Goal: Task Accomplishment & Management: Complete application form

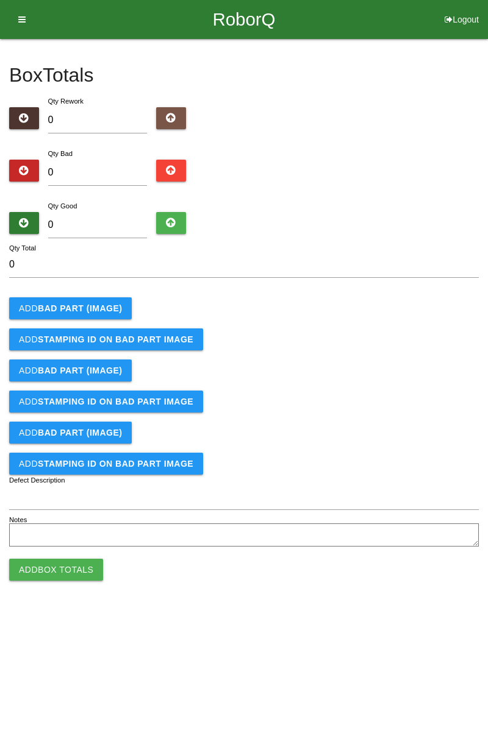
type input "7"
click at [123, 221] on input "0" at bounding box center [97, 225] width 99 height 26
type input "7"
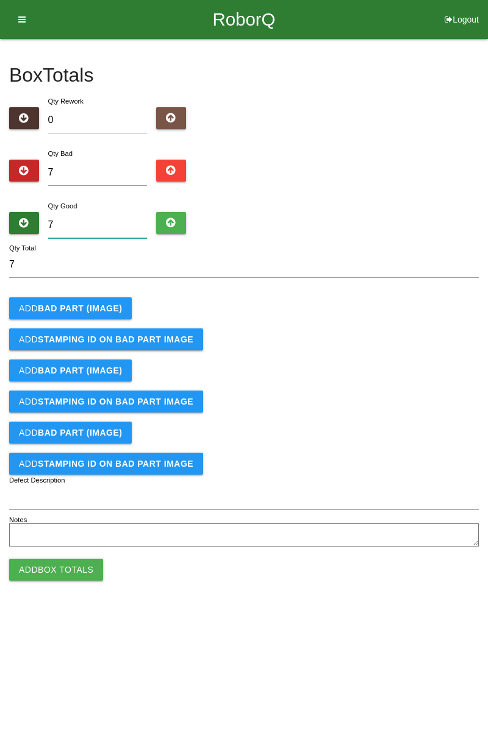
type input "14"
type input "77"
type input "84"
type input "77"
click at [93, 304] on b "BAD PART (IMAGE)" at bounding box center [80, 309] width 84 height 10
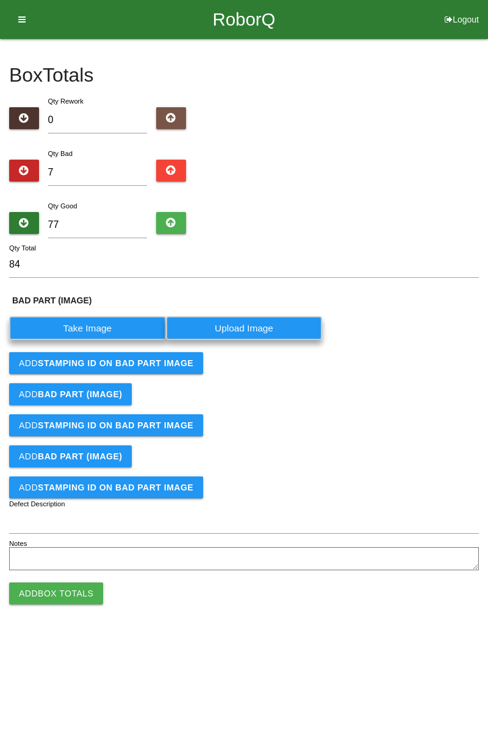
click at [110, 323] on label "Take Image" at bounding box center [87, 328] width 157 height 24
click at [0, 0] on \(IMAGE\) "Take Image" at bounding box center [0, 0] width 0 height 0
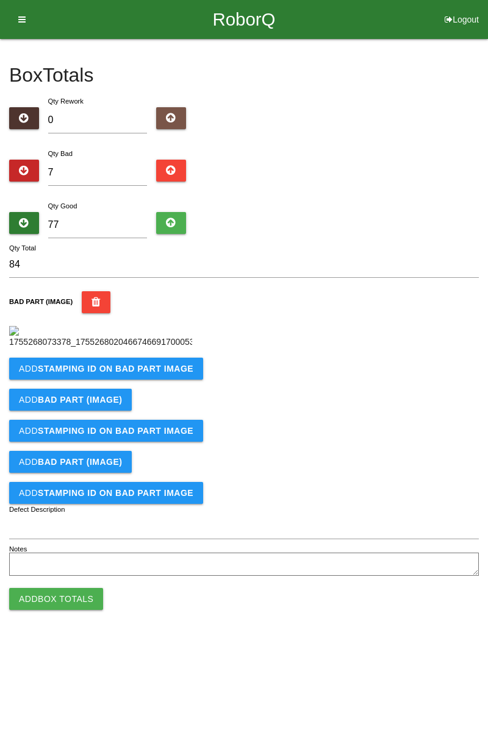
click at [144, 374] on b "STAMPING ID on BAD PART Image" at bounding box center [115, 369] width 155 height 10
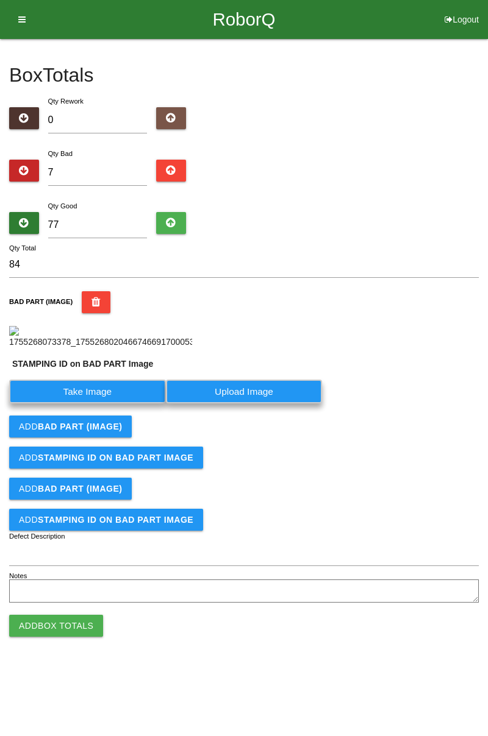
click at [102, 404] on label "Take Image" at bounding box center [87, 392] width 157 height 24
click at [0, 0] on PART "Take Image" at bounding box center [0, 0] width 0 height 0
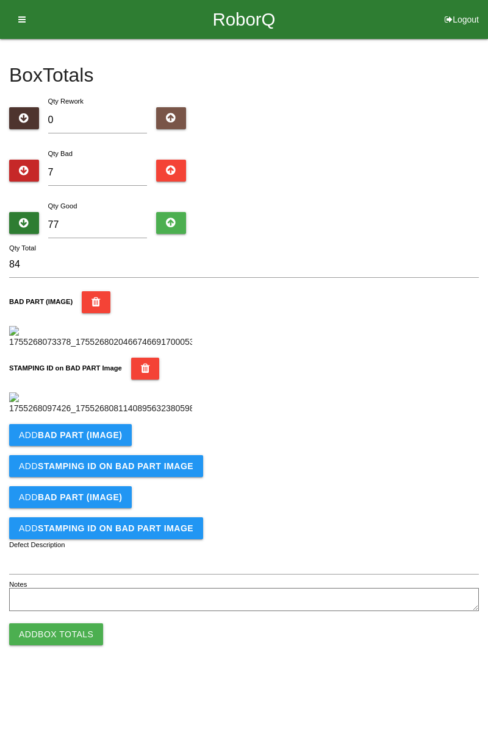
scroll to position [268, 0]
click at [109, 446] on button "Add BAD PART (IMAGE)" at bounding box center [70, 435] width 123 height 22
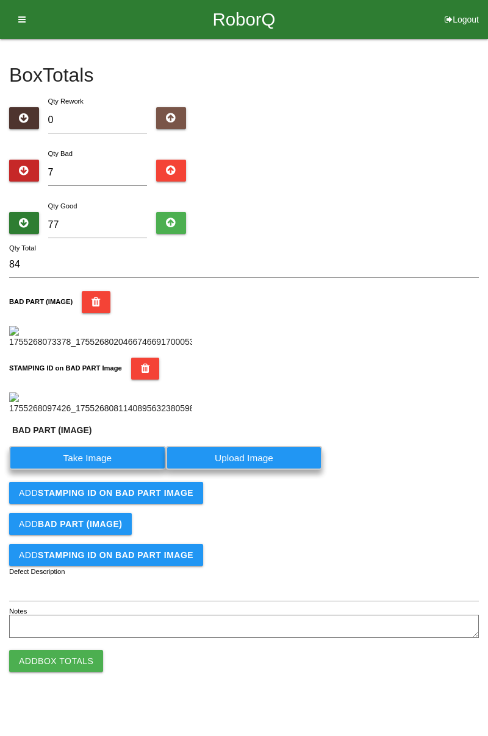
click at [113, 470] on label "Take Image" at bounding box center [87, 458] width 157 height 24
click at [0, 0] on \(IMAGE\) "Take Image" at bounding box center [0, 0] width 0 height 0
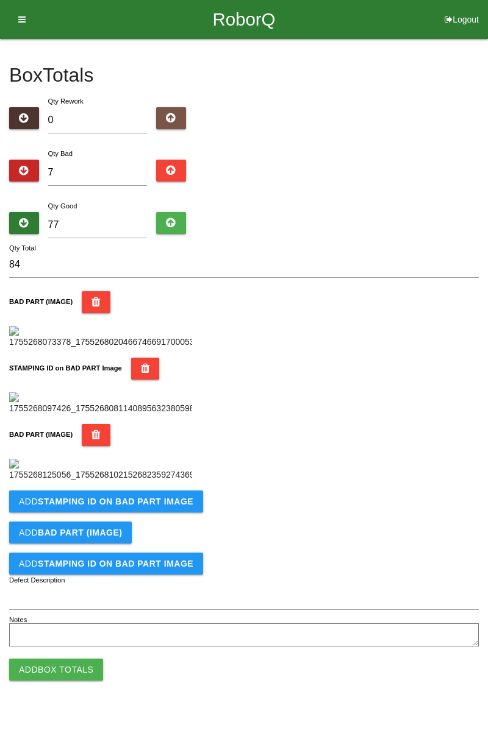
scroll to position [468, 0]
click at [152, 507] on b "STAMPING ID on BAD PART Image" at bounding box center [115, 502] width 155 height 10
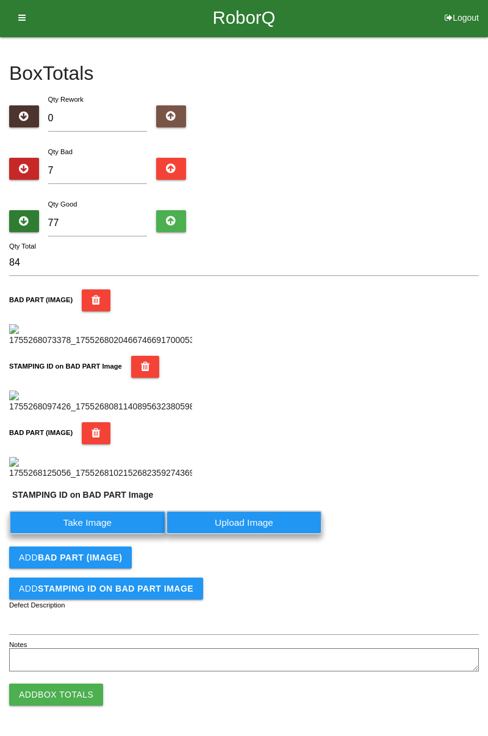
click at [100, 535] on label "Take Image" at bounding box center [87, 523] width 157 height 24
click at [0, 0] on PART "Take Image" at bounding box center [0, 0] width 0 height 0
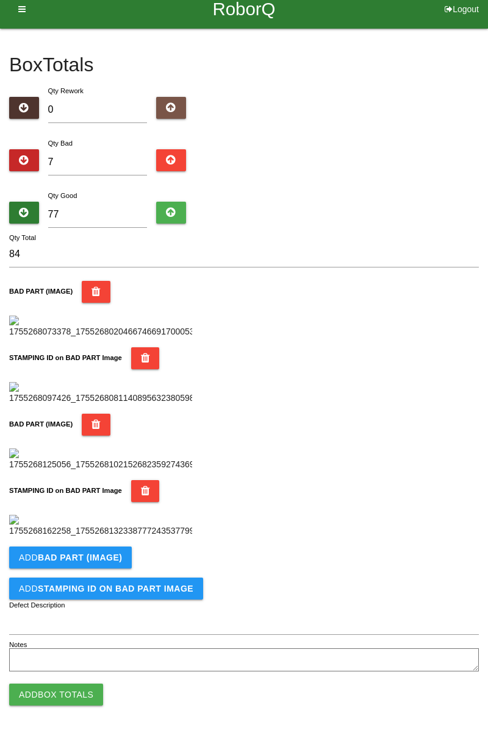
scroll to position [668, 0]
click at [104, 550] on button "Add BAD PART (IMAGE)" at bounding box center [70, 558] width 123 height 22
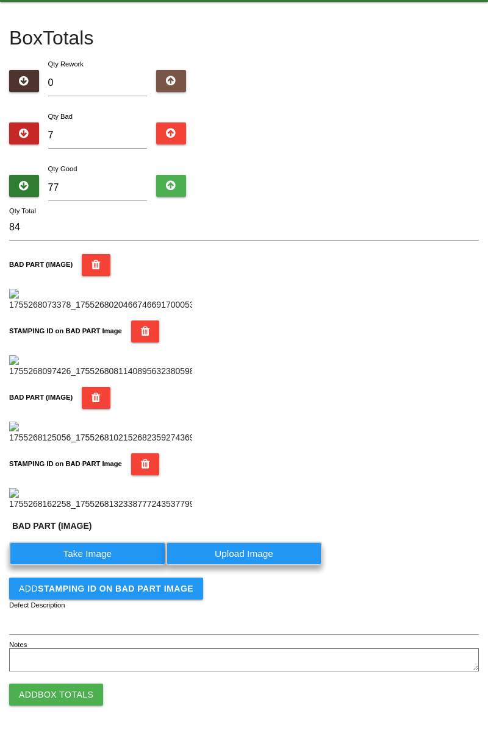
click at [104, 566] on label "Take Image" at bounding box center [87, 554] width 157 height 24
click at [0, 0] on \(IMAGE\) "Take Image" at bounding box center [0, 0] width 0 height 0
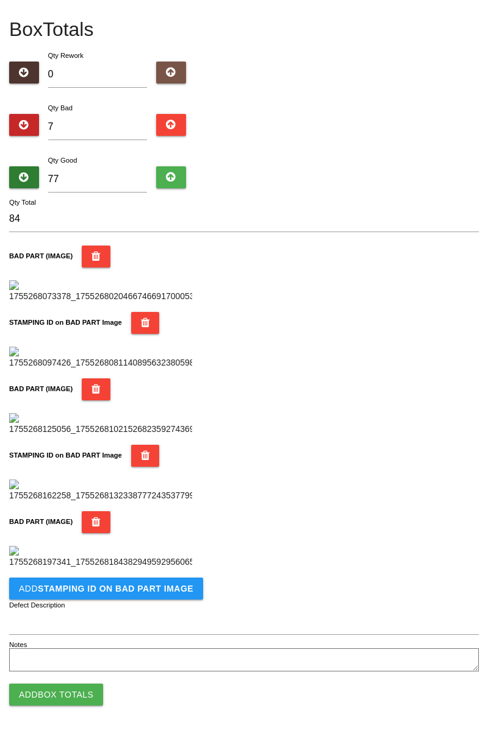
scroll to position [868, 0]
click at [153, 596] on button "Add STAMPING ID on BAD PART Image" at bounding box center [106, 589] width 194 height 22
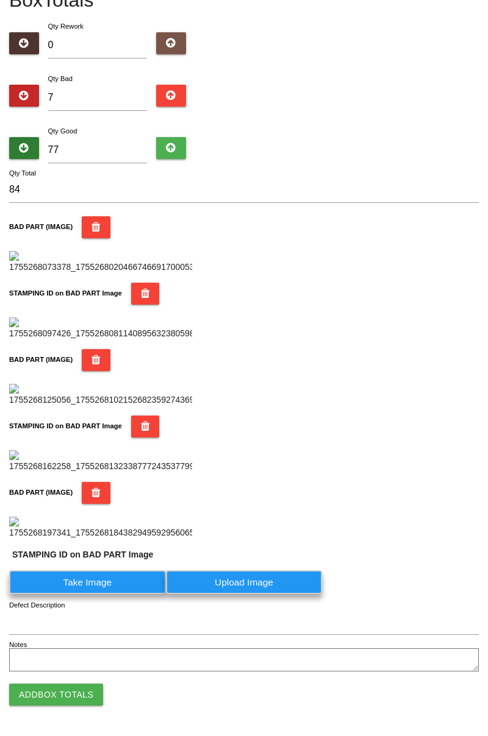
click at [107, 594] on label "Take Image" at bounding box center [87, 583] width 157 height 24
click at [0, 0] on PART "Take Image" at bounding box center [0, 0] width 0 height 0
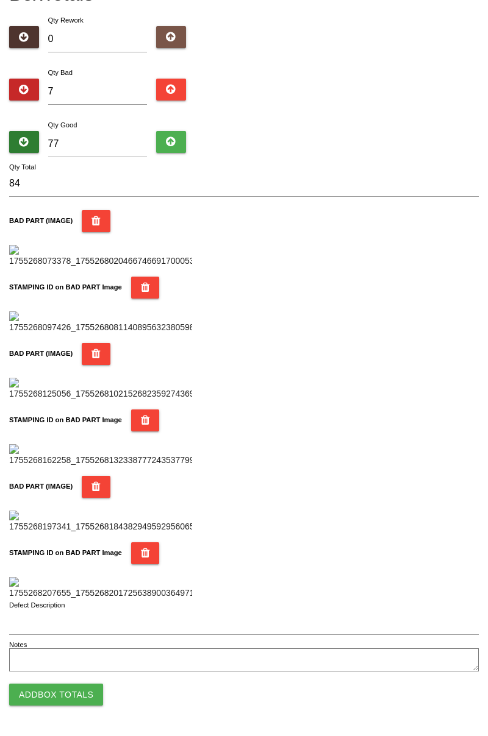
scroll to position [1068, 0]
click at [76, 691] on button "Add Box Totals" at bounding box center [56, 695] width 94 height 22
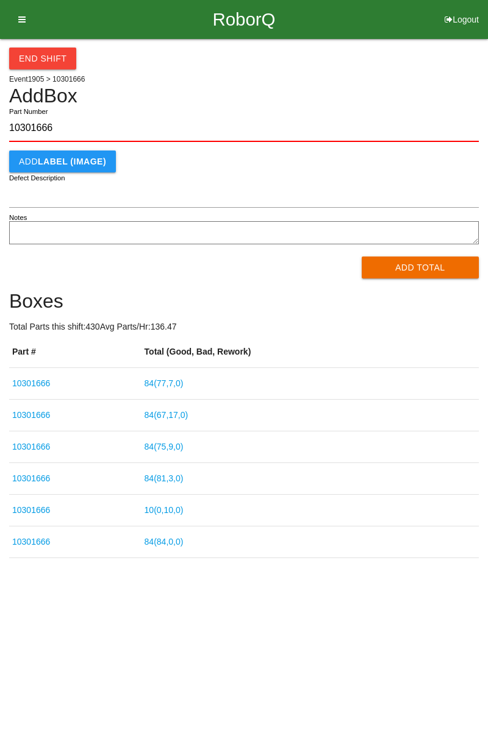
type input "10301666"
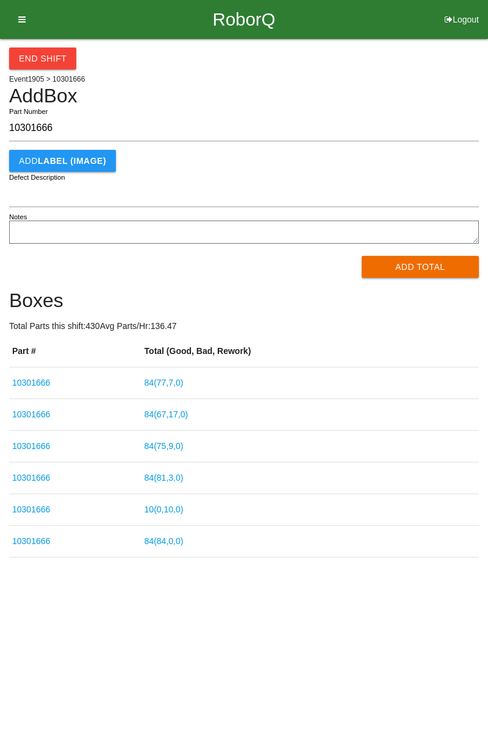
click at [438, 259] on button "Add Total" at bounding box center [421, 267] width 118 height 22
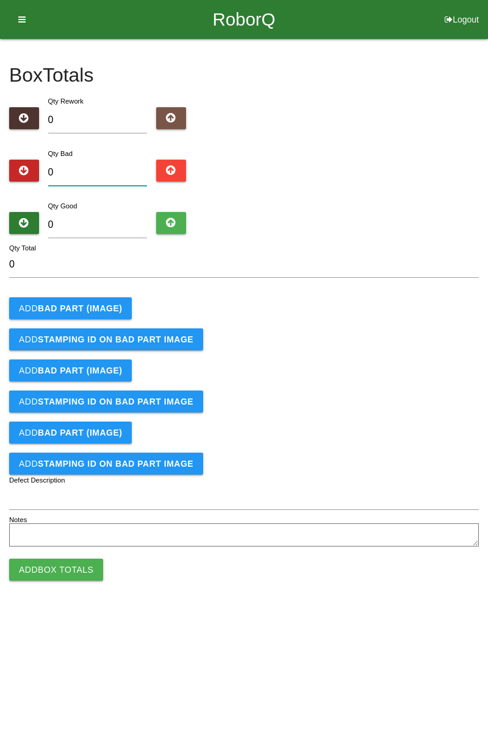
click at [98, 160] on input "0" at bounding box center [97, 173] width 99 height 26
type input "8"
type input "87"
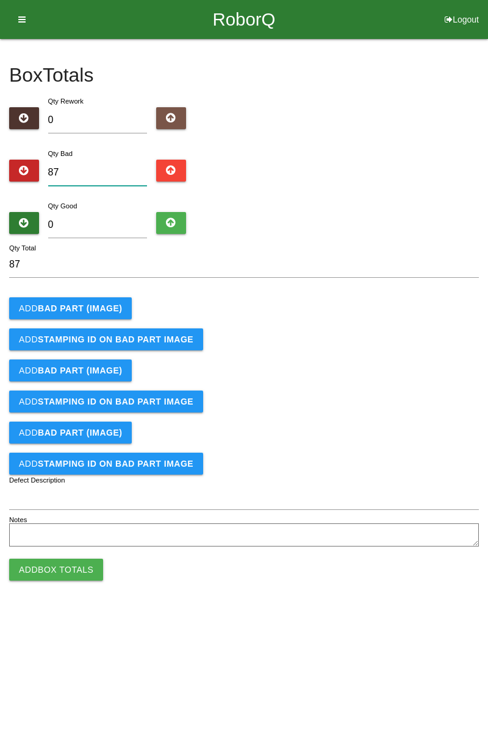
type input "878"
type input "87"
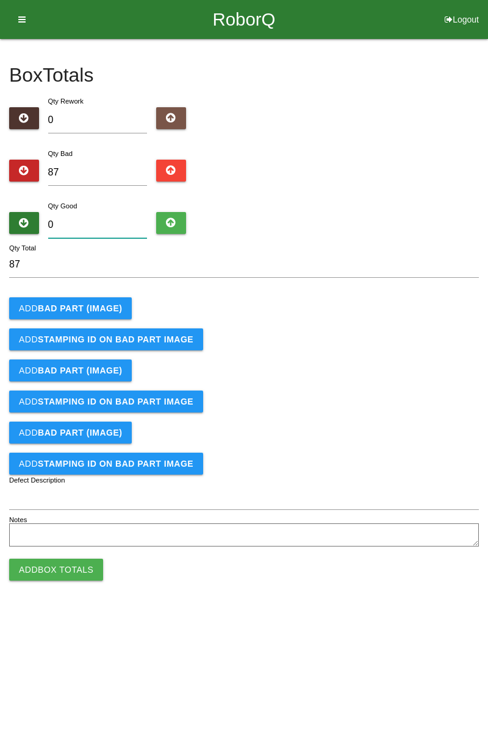
click at [110, 221] on input "0" at bounding box center [97, 225] width 99 height 26
type input "7"
type input "94"
type input "78"
type input "165"
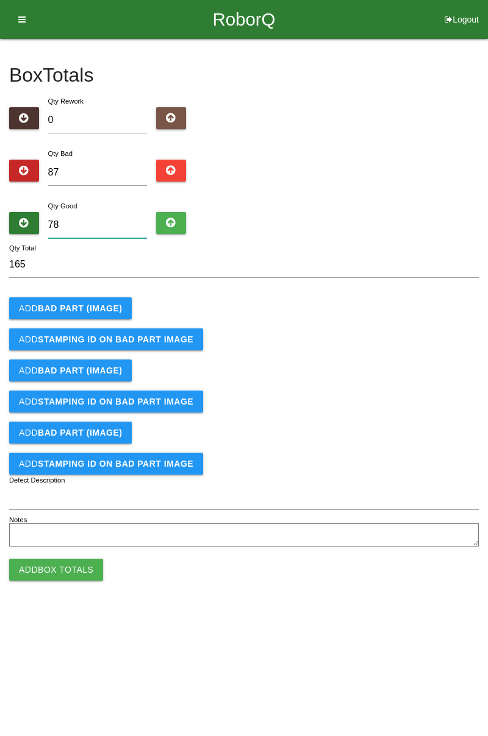
type input "78"
click at [89, 170] on input "87" at bounding box center [97, 173] width 99 height 26
type input "8"
type input "86"
type input "84"
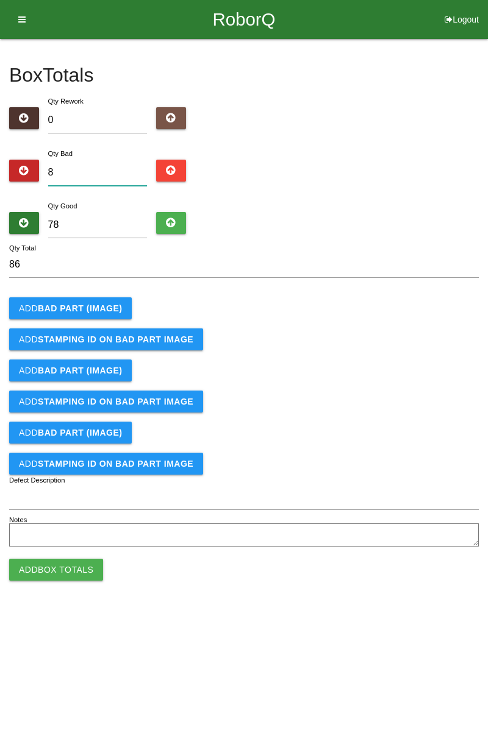
type input "162"
type input "8"
type input "86"
type input "8"
click at [82, 228] on input "78" at bounding box center [97, 225] width 99 height 26
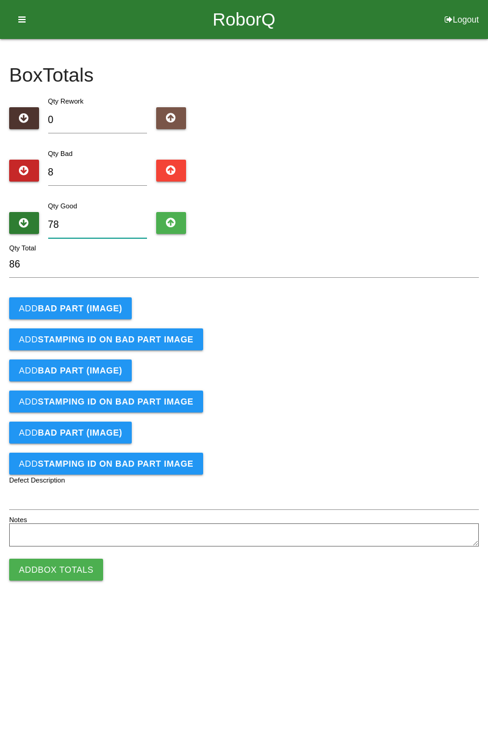
type input "7"
type input "15"
type input "74"
type input "82"
type input "7"
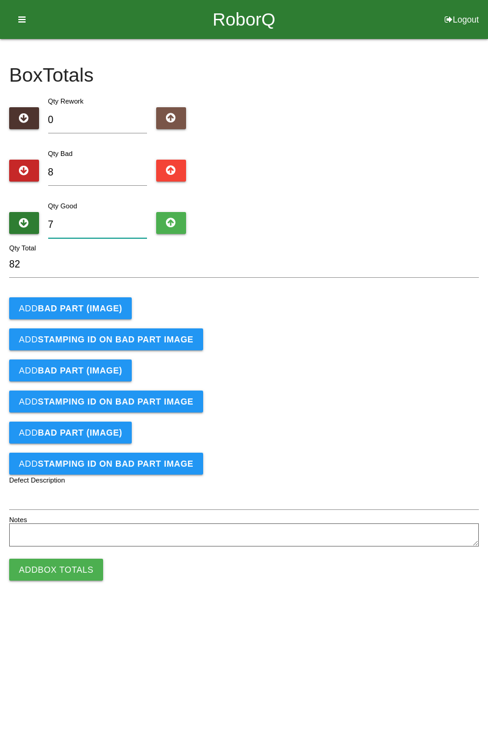
type input "15"
type input "76"
type input "84"
type input "76"
click at [95, 310] on b "BAD PART (IMAGE)" at bounding box center [80, 309] width 84 height 10
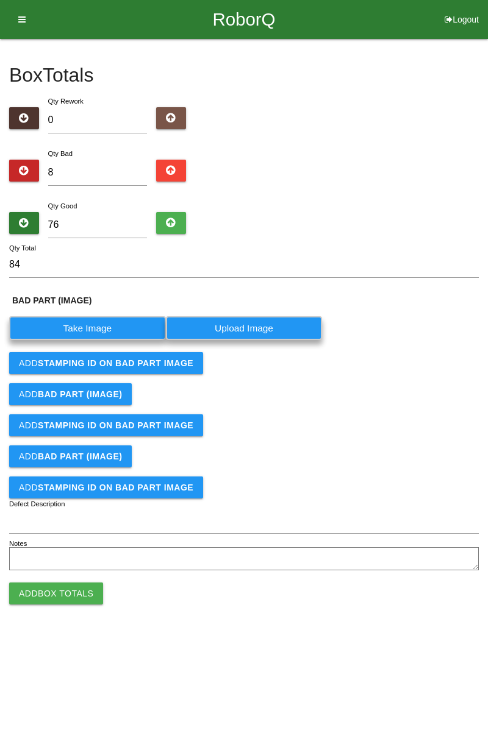
click at [91, 326] on label "Take Image" at bounding box center [87, 328] width 157 height 24
click at [0, 0] on \(IMAGE\) "Take Image" at bounding box center [0, 0] width 0 height 0
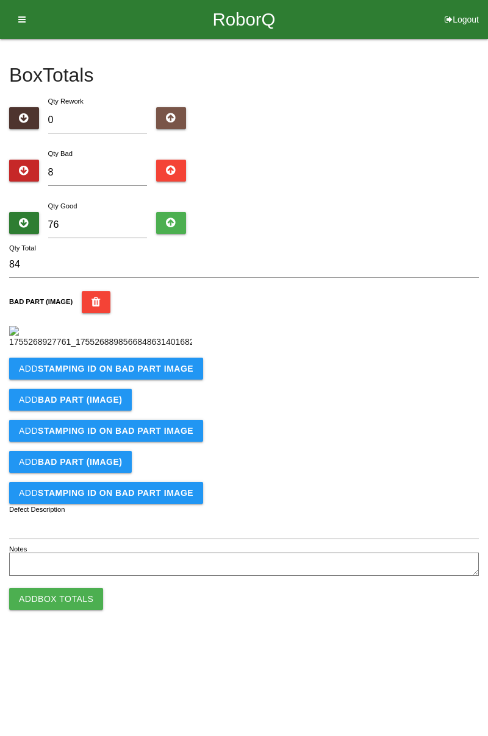
click at [126, 374] on b "STAMPING ID on BAD PART Image" at bounding box center [115, 369] width 155 height 10
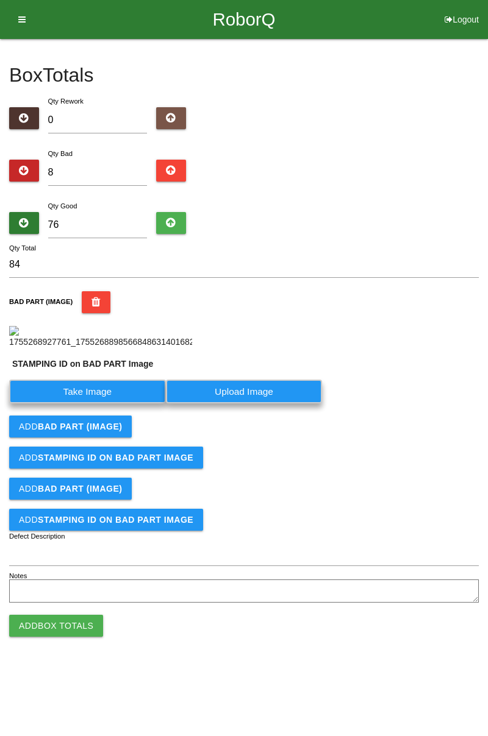
click at [101, 404] on label "Take Image" at bounding box center [87, 392] width 157 height 24
click at [0, 0] on PART "Take Image" at bounding box center [0, 0] width 0 height 0
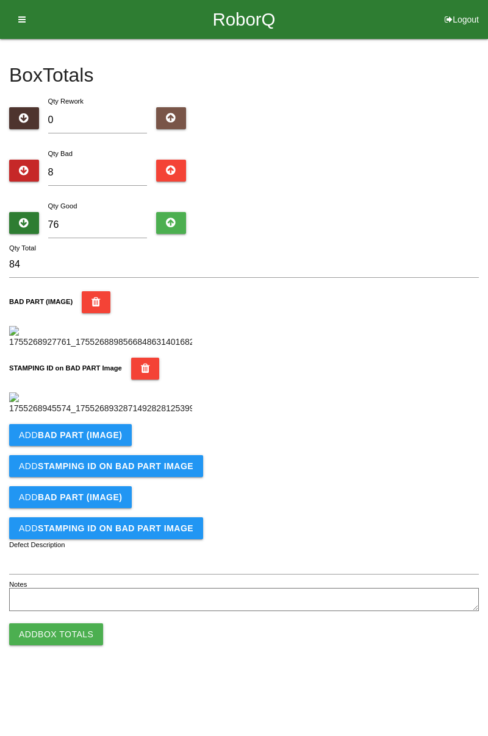
scroll to position [268, 0]
click at [107, 446] on button "Add BAD PART (IMAGE)" at bounding box center [70, 435] width 123 height 22
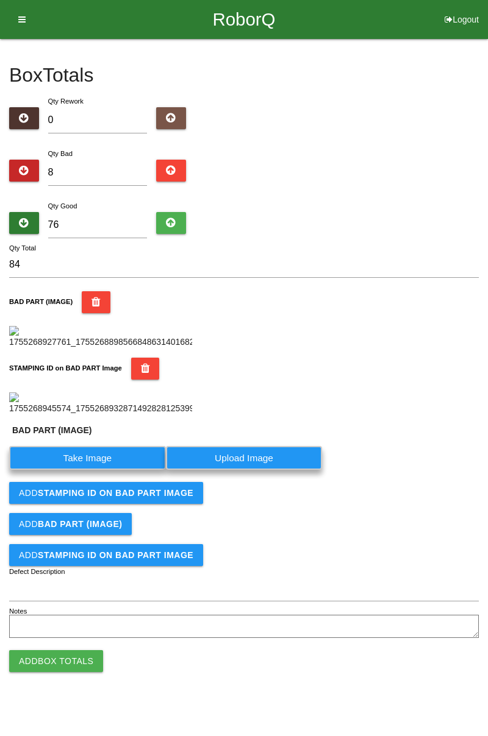
click at [104, 470] on label "Take Image" at bounding box center [87, 458] width 157 height 24
click at [0, 0] on \(IMAGE\) "Take Image" at bounding box center [0, 0] width 0 height 0
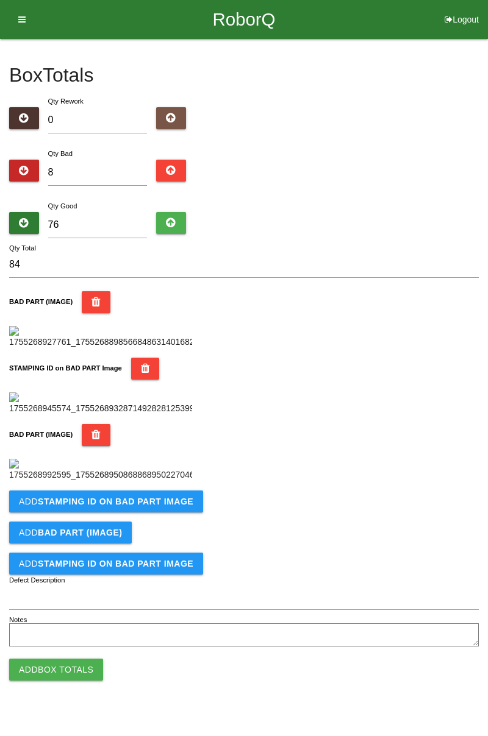
scroll to position [468, 0]
click at [160, 507] on b "STAMPING ID on BAD PART Image" at bounding box center [115, 502] width 155 height 10
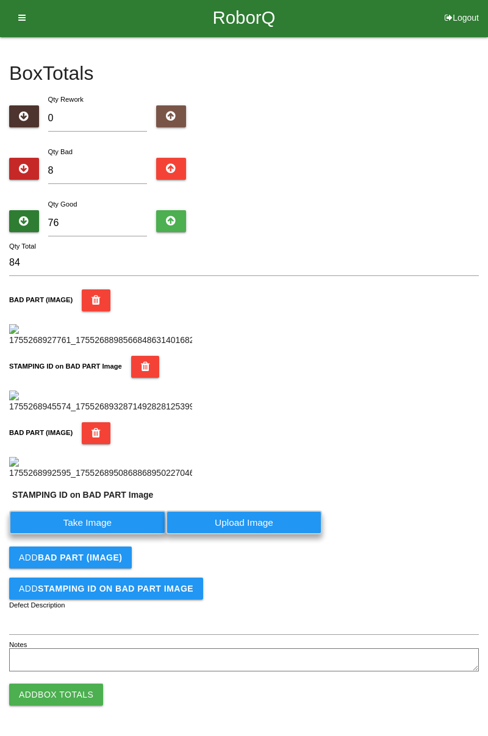
click at [103, 535] on label "Take Image" at bounding box center [87, 523] width 157 height 24
click at [0, 0] on PART "Take Image" at bounding box center [0, 0] width 0 height 0
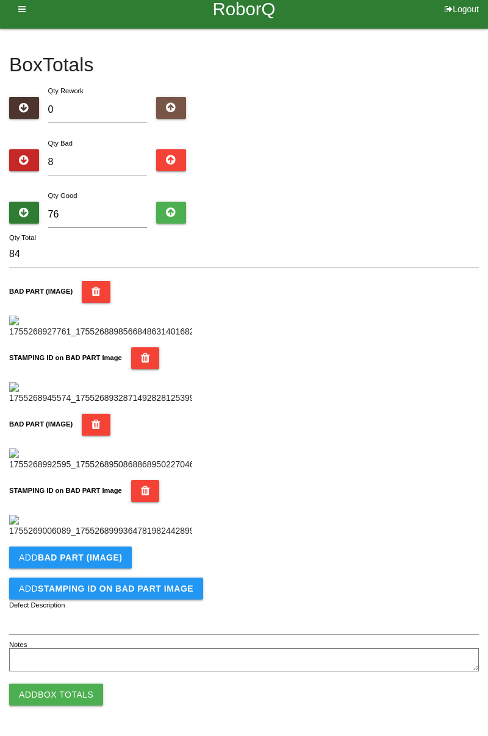
scroll to position [668, 0]
click at [119, 559] on button "Add BAD PART (IMAGE)" at bounding box center [70, 558] width 123 height 22
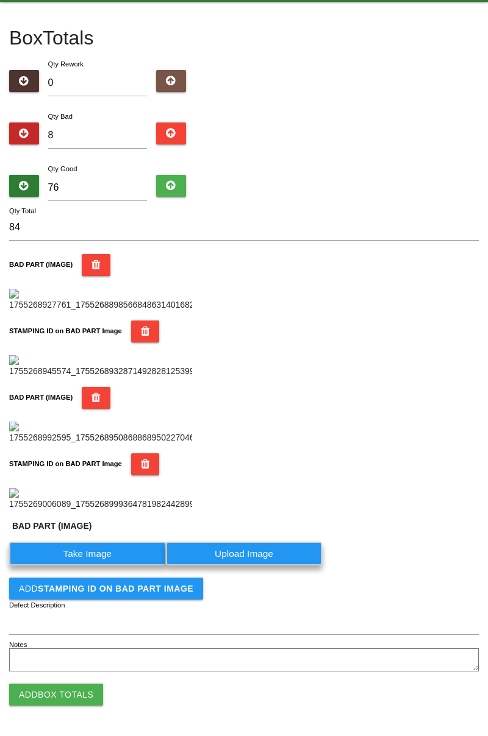
click at [107, 566] on label "Take Image" at bounding box center [87, 554] width 157 height 24
click at [0, 0] on \(IMAGE\) "Take Image" at bounding box center [0, 0] width 0 height 0
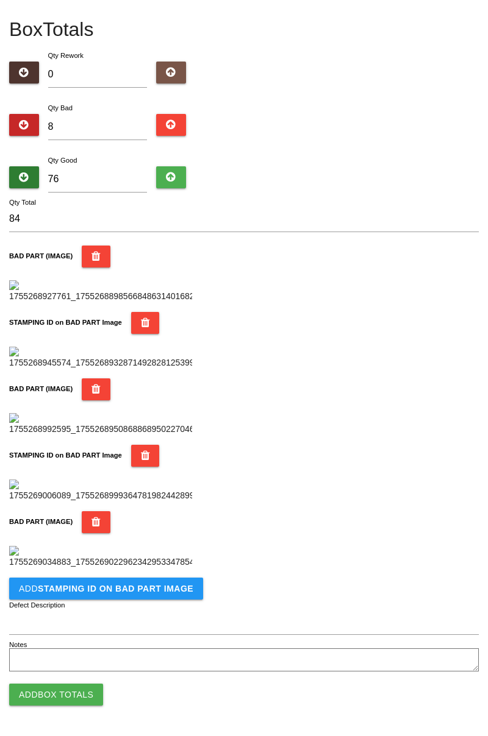
scroll to position [868, 0]
click at [149, 591] on b "STAMPING ID on BAD PART Image" at bounding box center [115, 589] width 155 height 10
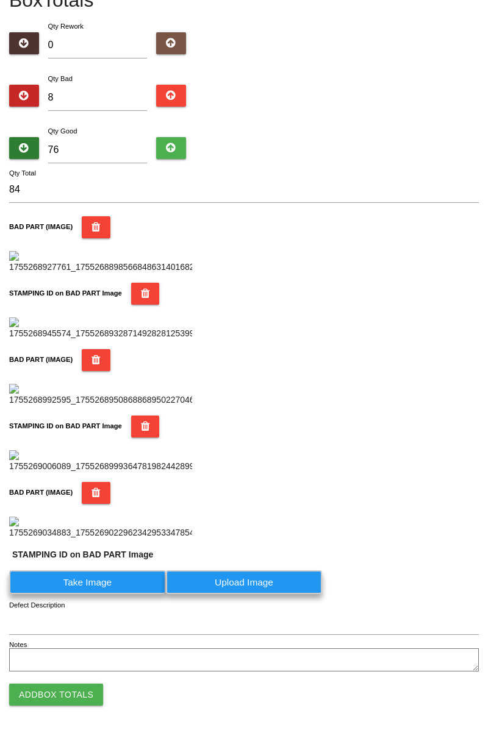
click at [117, 594] on label "Take Image" at bounding box center [87, 583] width 157 height 24
click at [0, 0] on PART "Take Image" at bounding box center [0, 0] width 0 height 0
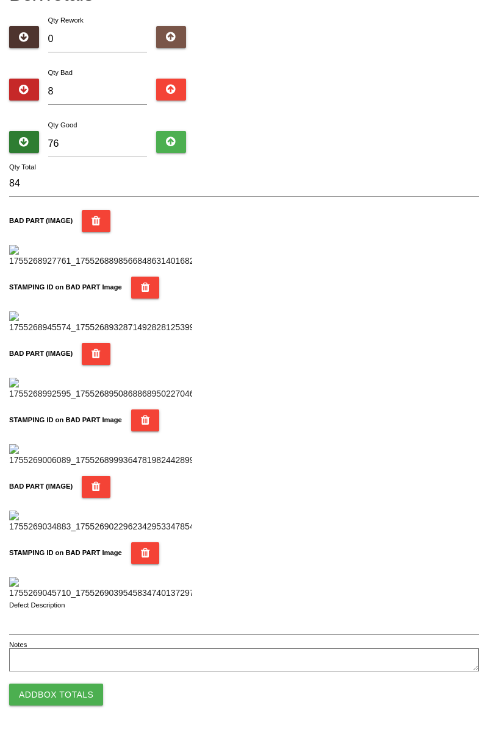
scroll to position [1068, 0]
click at [63, 684] on button "Add Box Totals" at bounding box center [56, 695] width 94 height 22
